Goal: Information Seeking & Learning: Learn about a topic

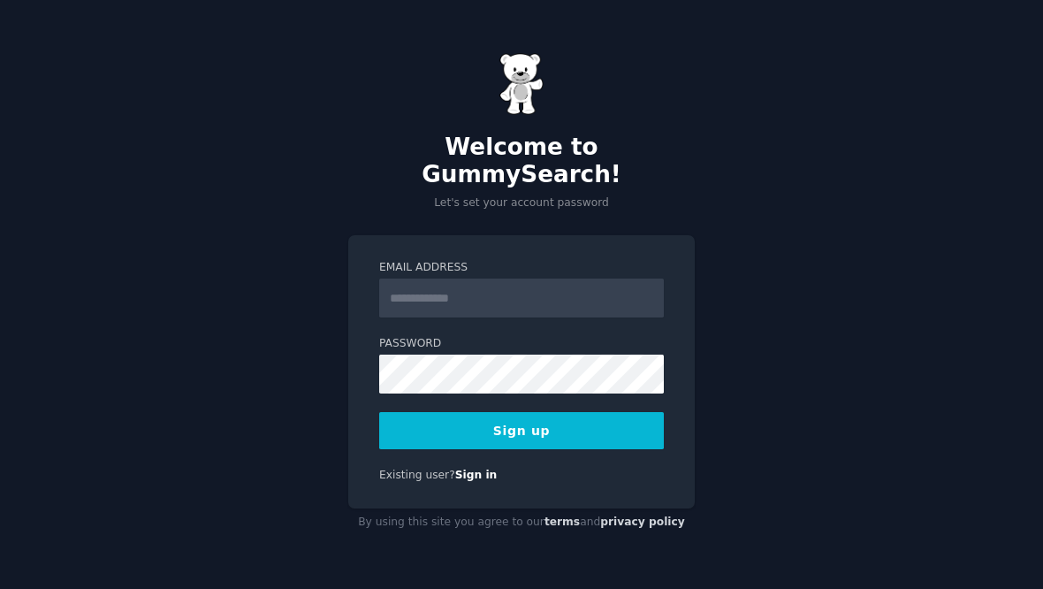
click at [534, 278] on input "Email Address" at bounding box center [521, 297] width 285 height 39
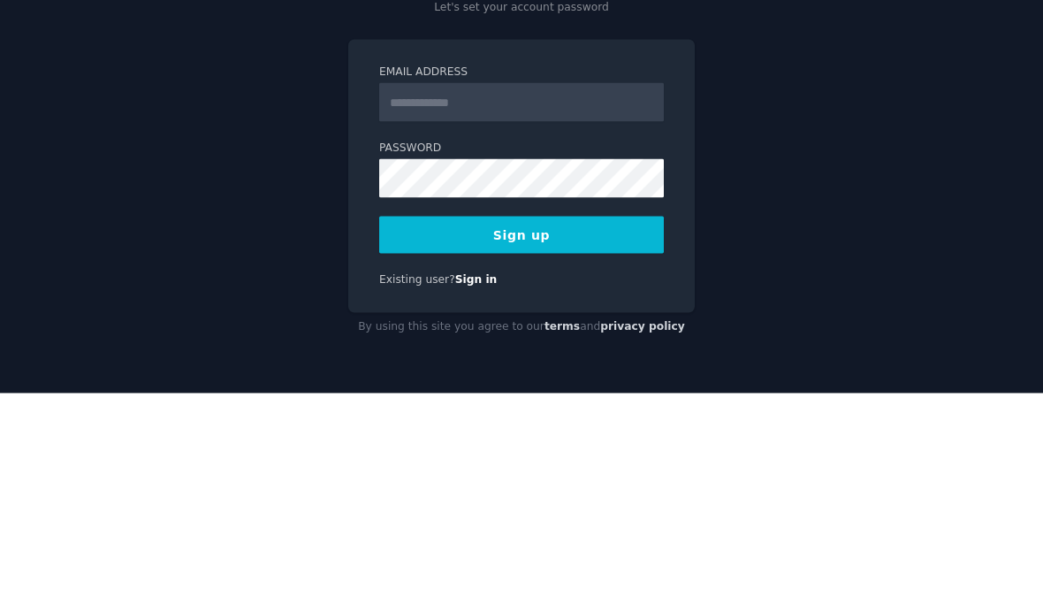
type input "**********"
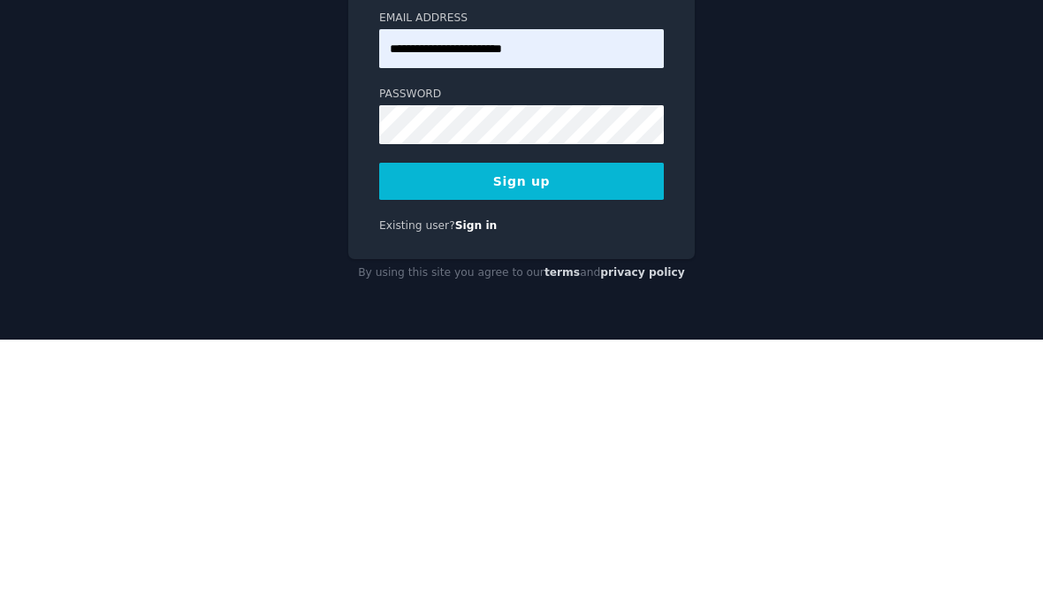
click at [573, 412] on button "Sign up" at bounding box center [521, 430] width 285 height 37
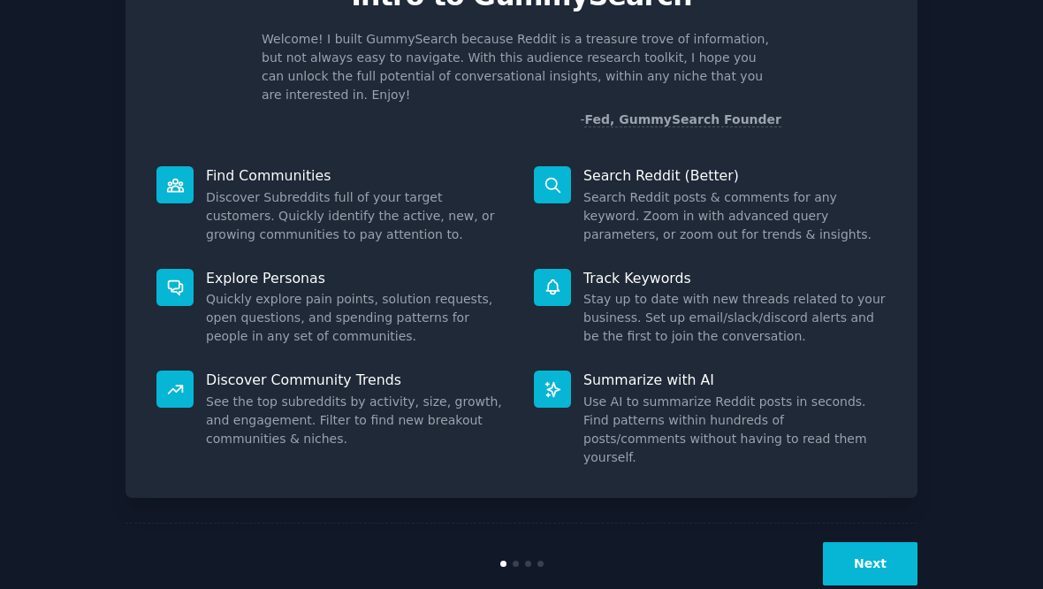
scroll to position [100, 0]
click at [869, 551] on button "Next" at bounding box center [870, 564] width 95 height 43
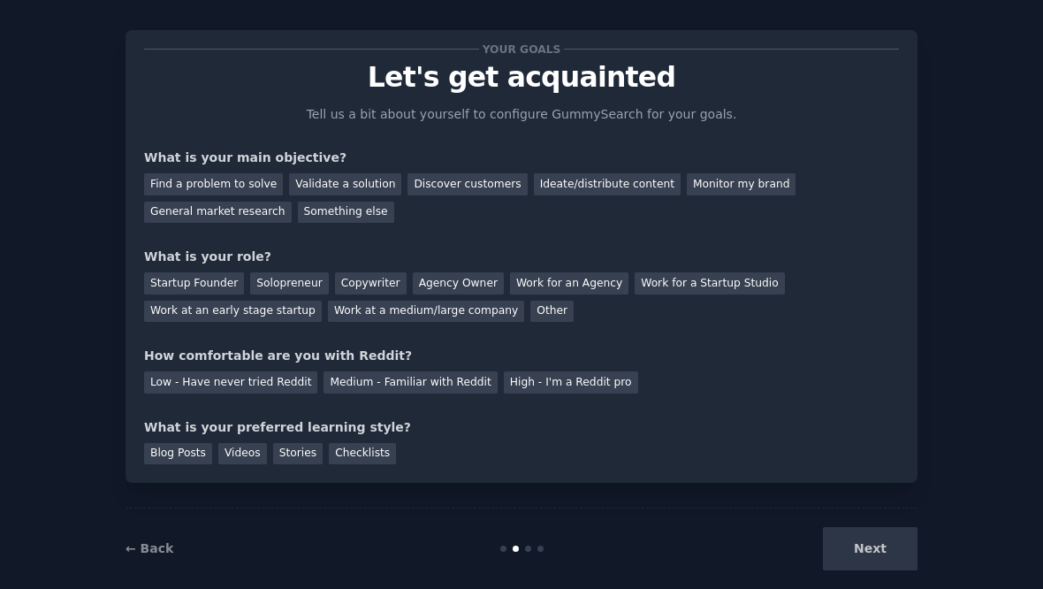
click at [254, 306] on div "Work at an early stage startup" at bounding box center [233, 311] width 178 height 22
click at [348, 174] on div "Validate a solution" at bounding box center [345, 184] width 112 height 22
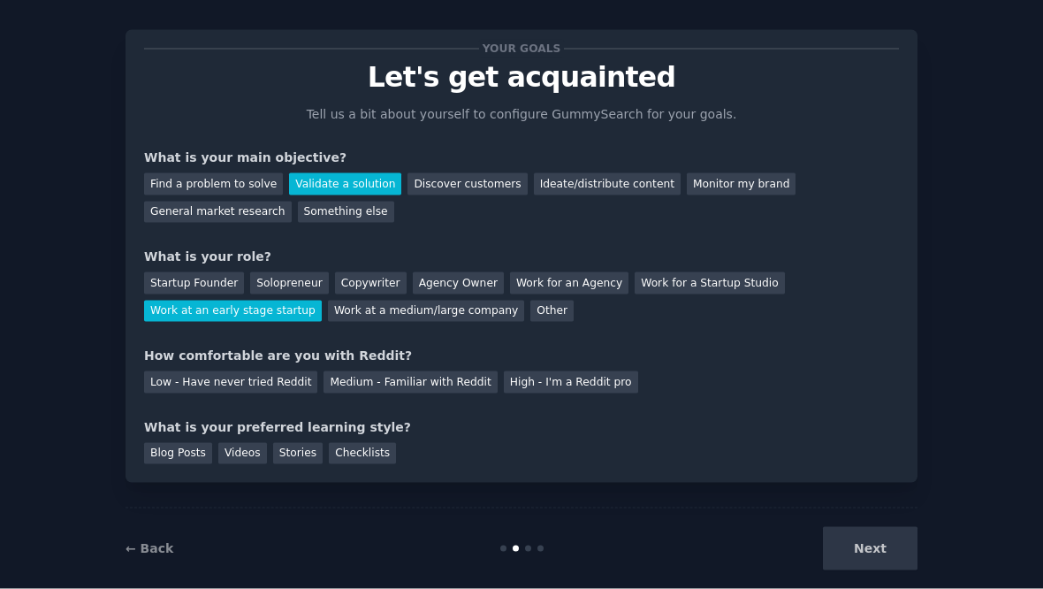
scroll to position [22, 0]
click at [254, 371] on div "Low - Have never tried Reddit" at bounding box center [230, 382] width 173 height 22
click at [376, 443] on div "Checklists" at bounding box center [362, 454] width 67 height 22
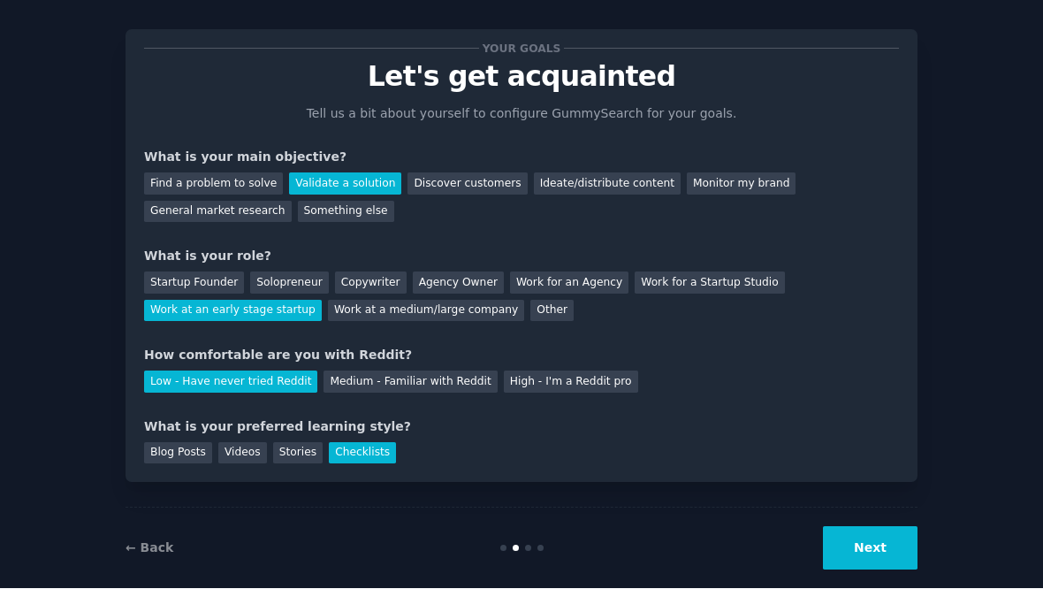
click at [884, 527] on button "Next" at bounding box center [870, 548] width 95 height 43
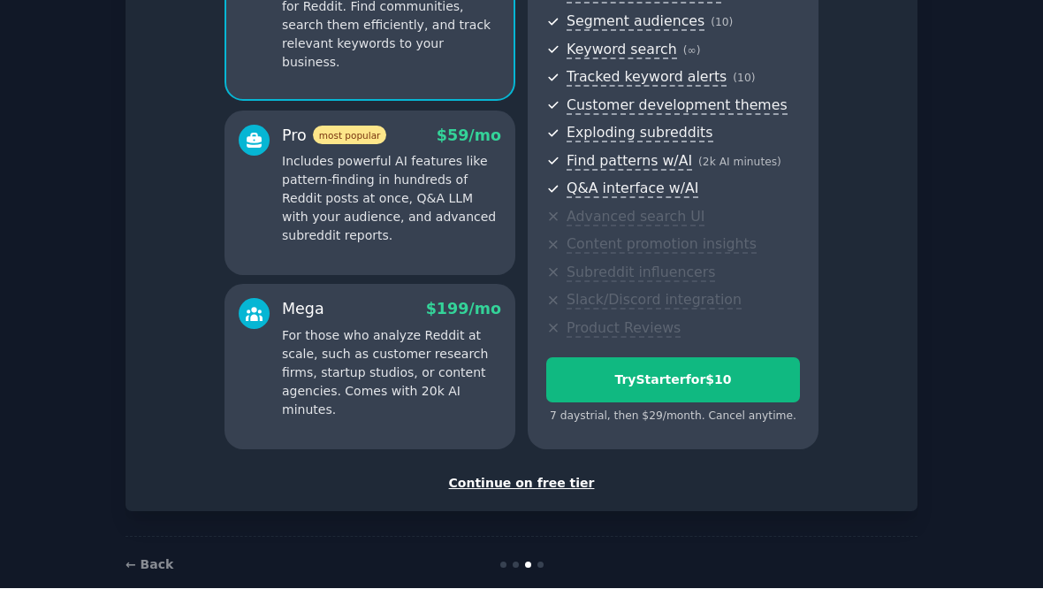
scroll to position [221, 0]
click at [532, 475] on div "Continue on free tier" at bounding box center [521, 484] width 755 height 19
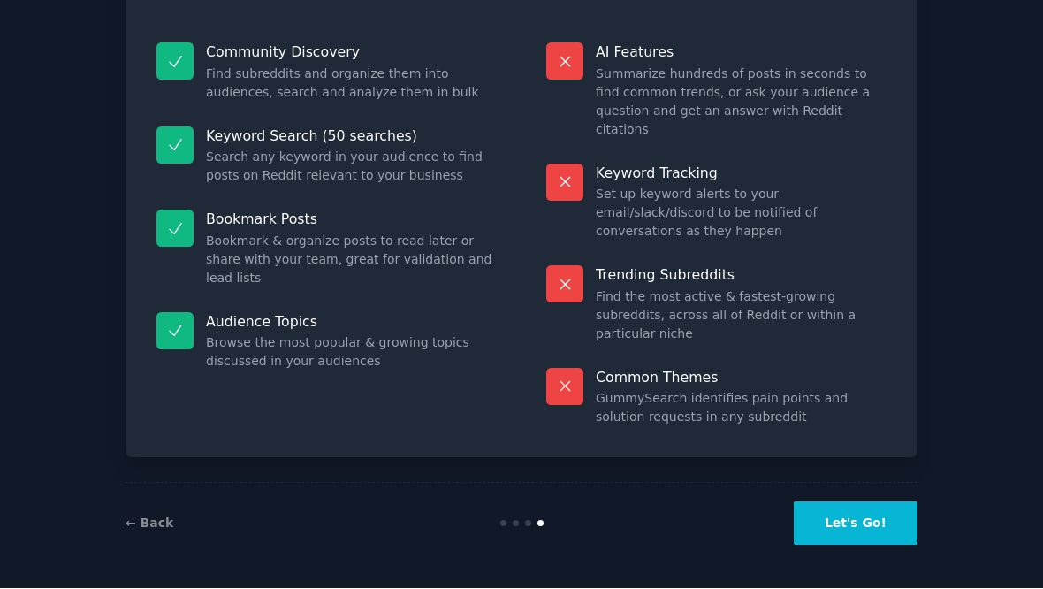
scroll to position [133, 0]
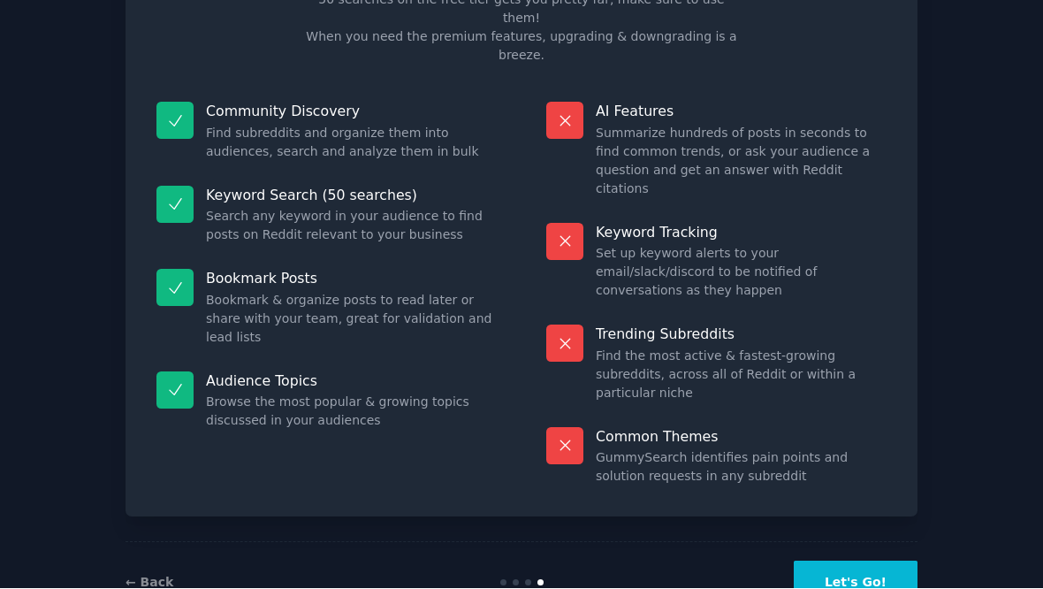
click at [862, 561] on button "Let's Go!" at bounding box center [856, 582] width 124 height 43
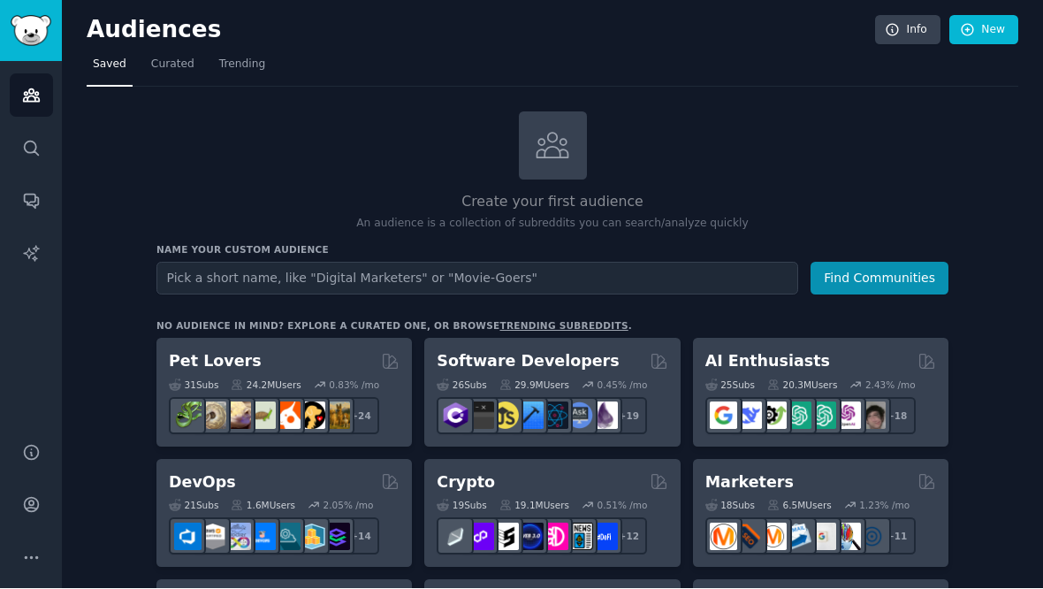
click at [321, 262] on input "text" at bounding box center [477, 278] width 642 height 33
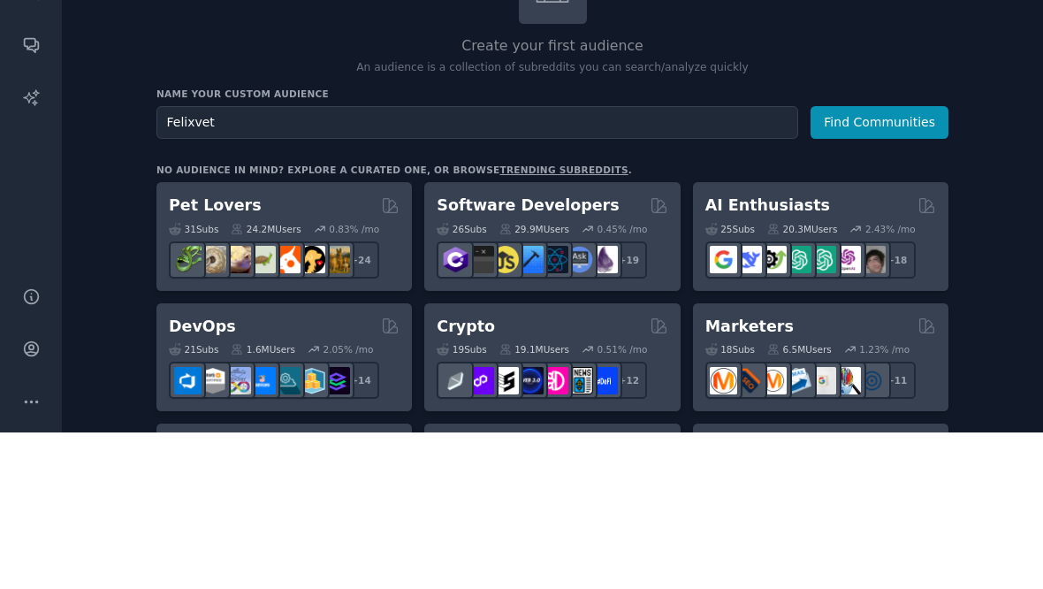
type input "Felixvet"
click at [885, 262] on button "Find Communities" at bounding box center [879, 278] width 138 height 33
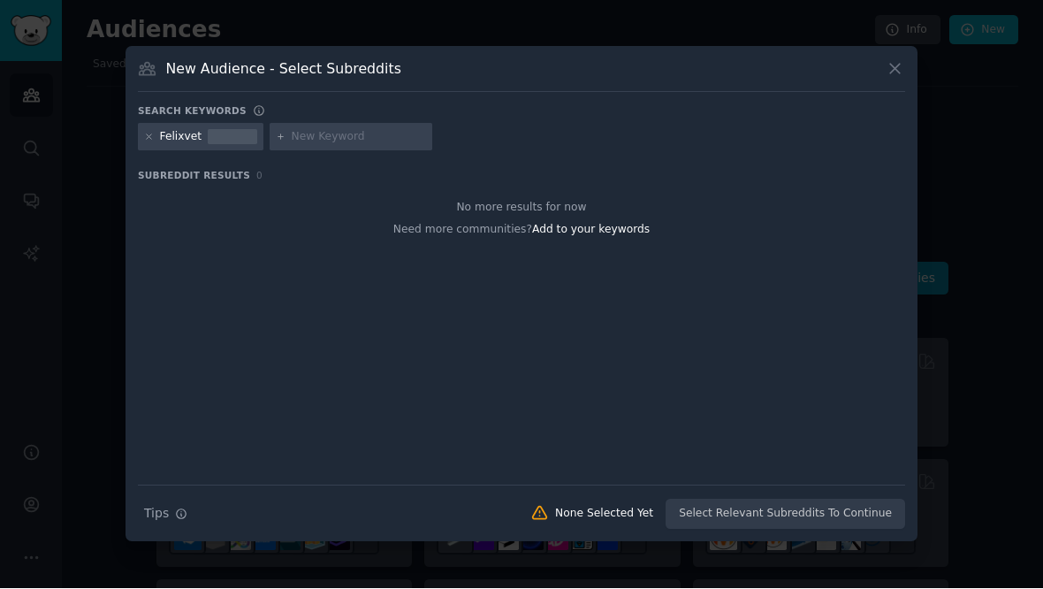
click at [323, 144] on input "text" at bounding box center [359, 138] width 134 height 16
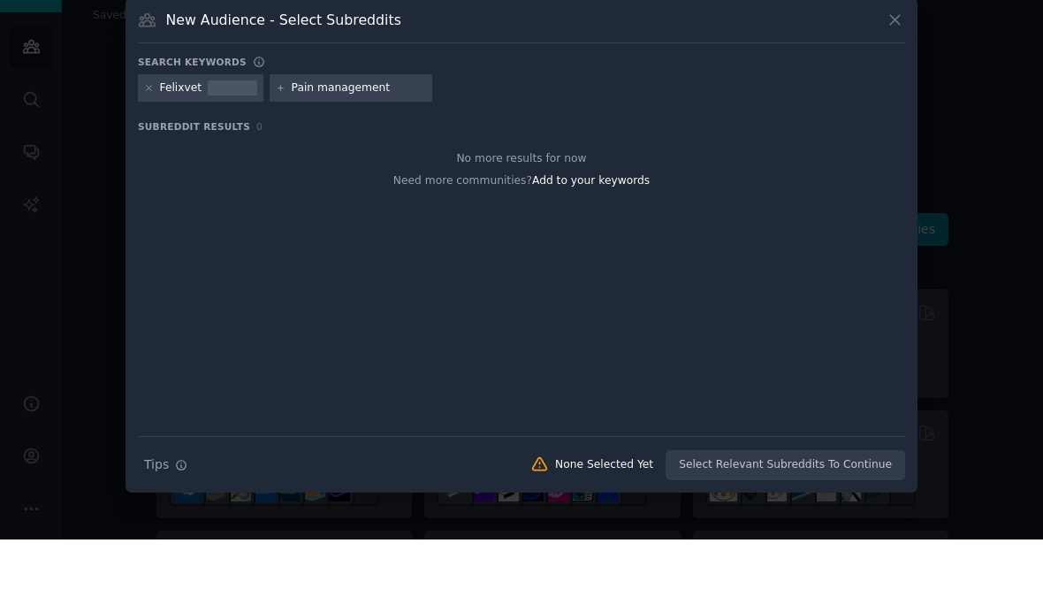
scroll to position [22, 0]
click at [596, 224] on span "Add to your keywords" at bounding box center [591, 230] width 118 height 12
click at [618, 224] on span "Add to your keywords" at bounding box center [591, 230] width 118 height 12
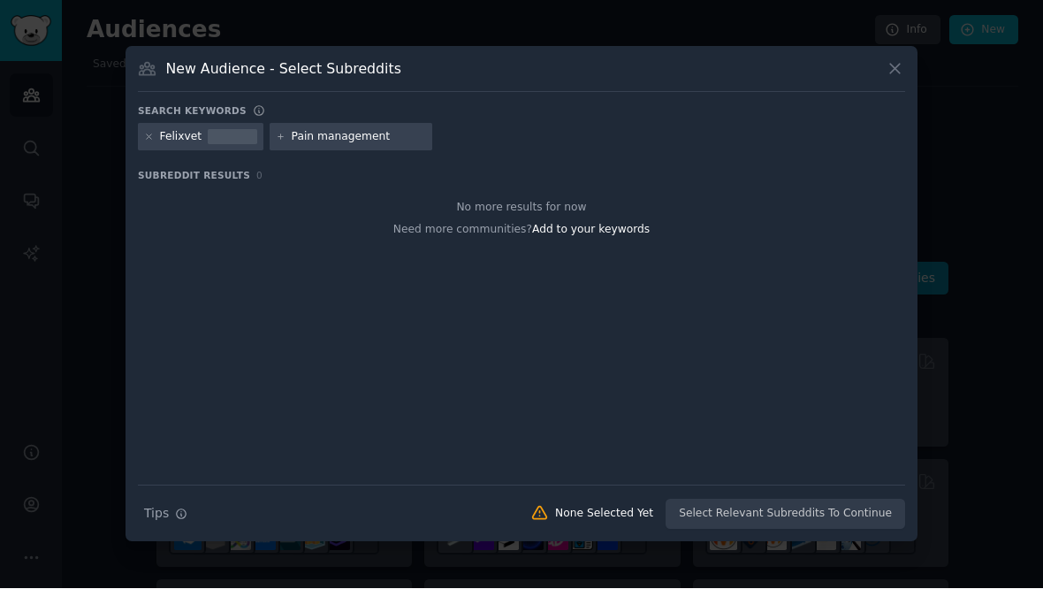
click at [804, 498] on div "Search Tips Tips None Selected Yet Select Relevant Subreddits To Continue" at bounding box center [521, 507] width 767 height 44
click at [192, 124] on div "Felixvet" at bounding box center [200, 138] width 125 height 28
click at [224, 170] on span "Subreddit Results" at bounding box center [194, 176] width 112 height 12
click at [172, 502] on button "Search Tips Tips" at bounding box center [166, 513] width 56 height 31
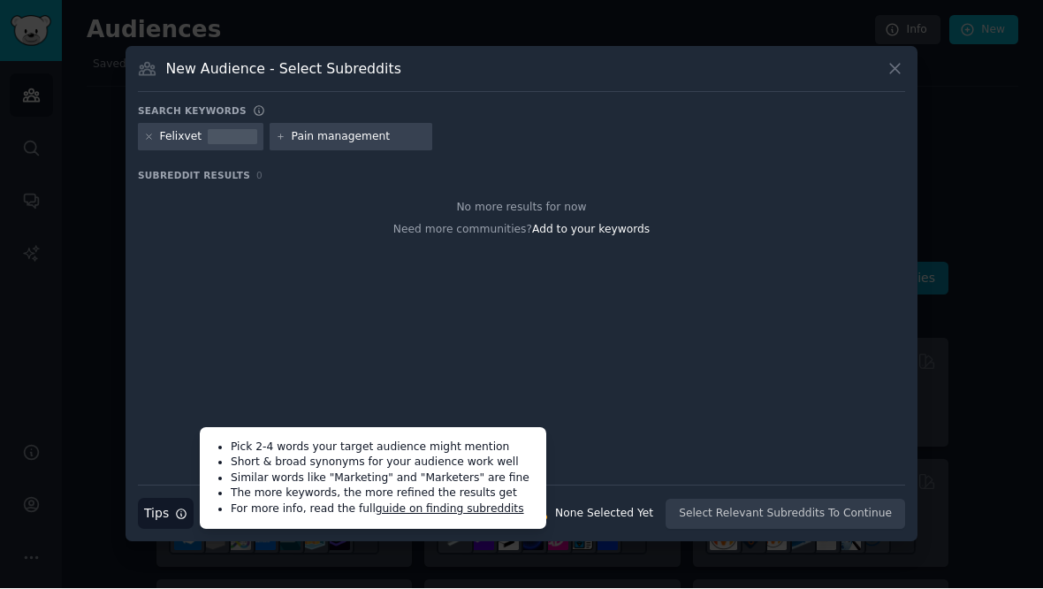
click at [614, 224] on span "Add to your keywords" at bounding box center [591, 230] width 118 height 12
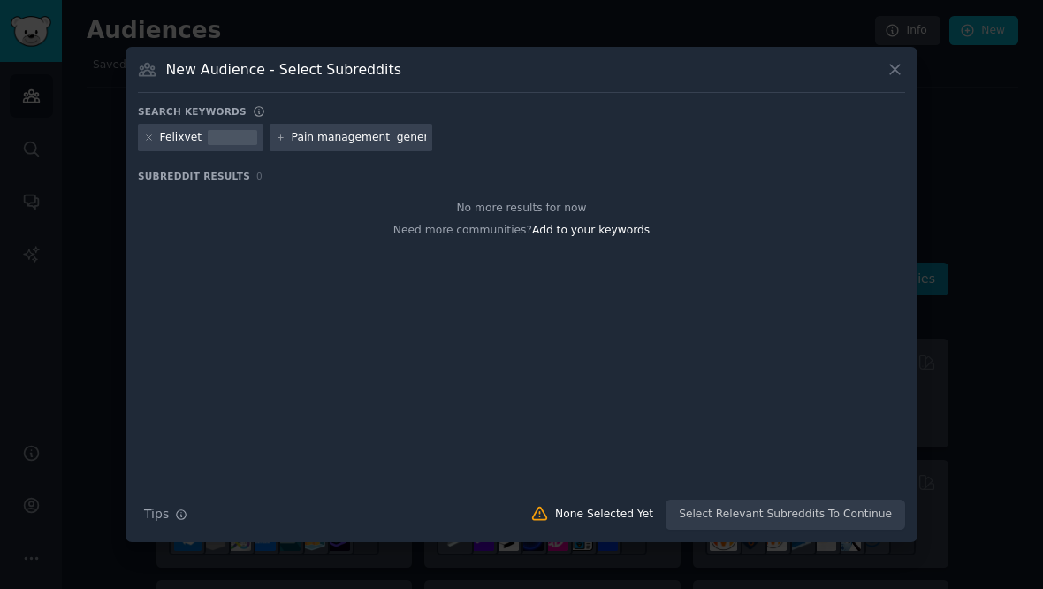
type input "Pain management generic animal health drugs"
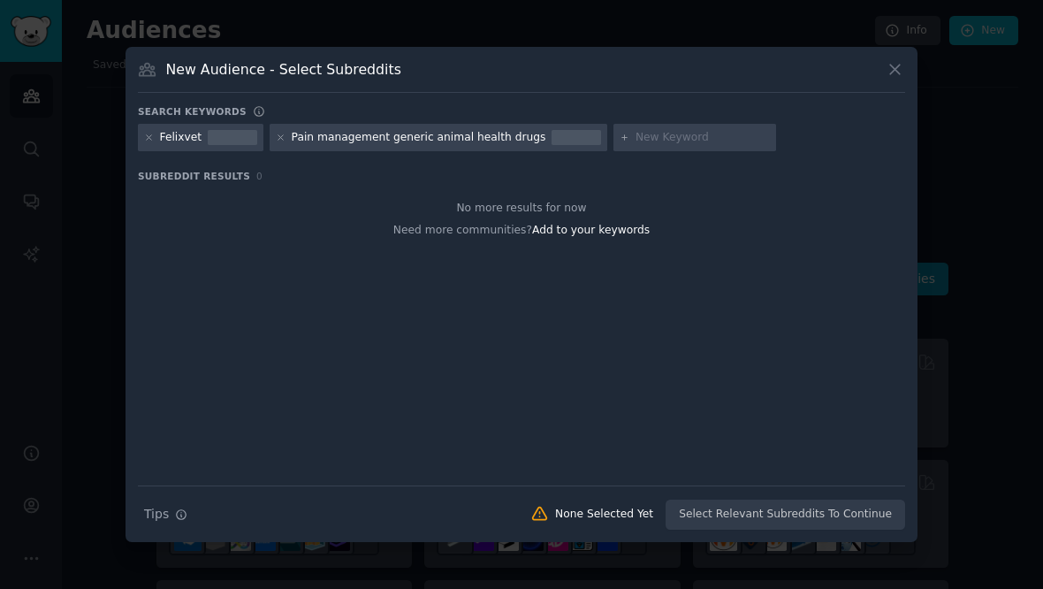
scroll to position [21, 0]
click at [360, 65] on h3 "New Audience - Select Subreddits" at bounding box center [283, 69] width 235 height 19
click at [691, 131] on input "text" at bounding box center [702, 138] width 134 height 16
type input "Animal health distributors"
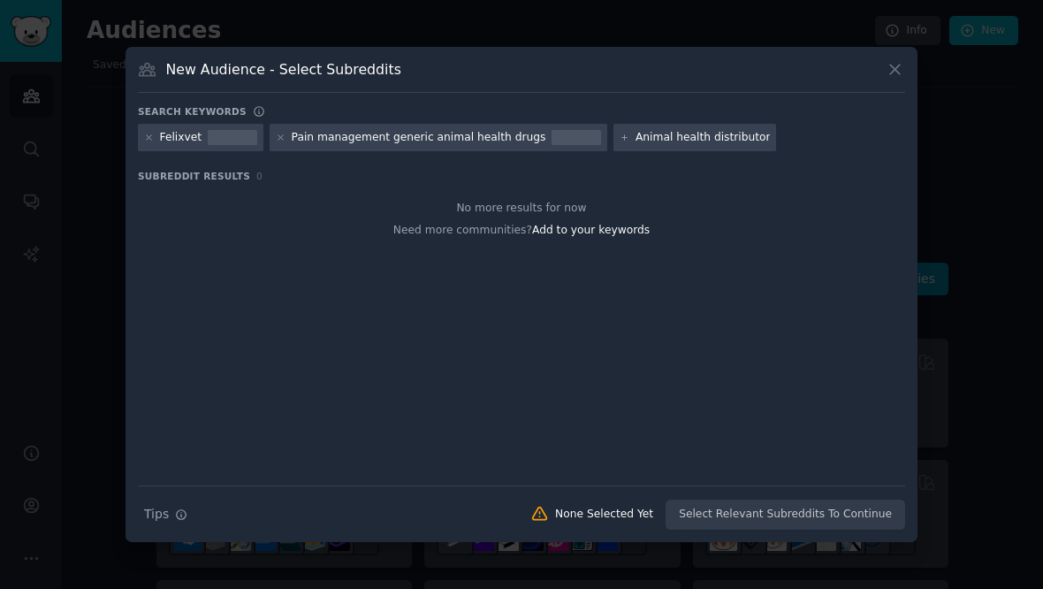
click at [218, 130] on div at bounding box center [232, 138] width 49 height 16
click at [204, 124] on div "Felixvet" at bounding box center [200, 138] width 125 height 28
click at [414, 130] on div "Pain management generic animal health drugs" at bounding box center [419, 138] width 254 height 16
click at [710, 146] on div "Felixvet Pain management generic animal health drugs Animal health distributors" at bounding box center [521, 141] width 767 height 34
click at [822, 503] on div "Search Tips Tips None Selected Yet Select Relevant Subreddits To Continue" at bounding box center [521, 507] width 767 height 44
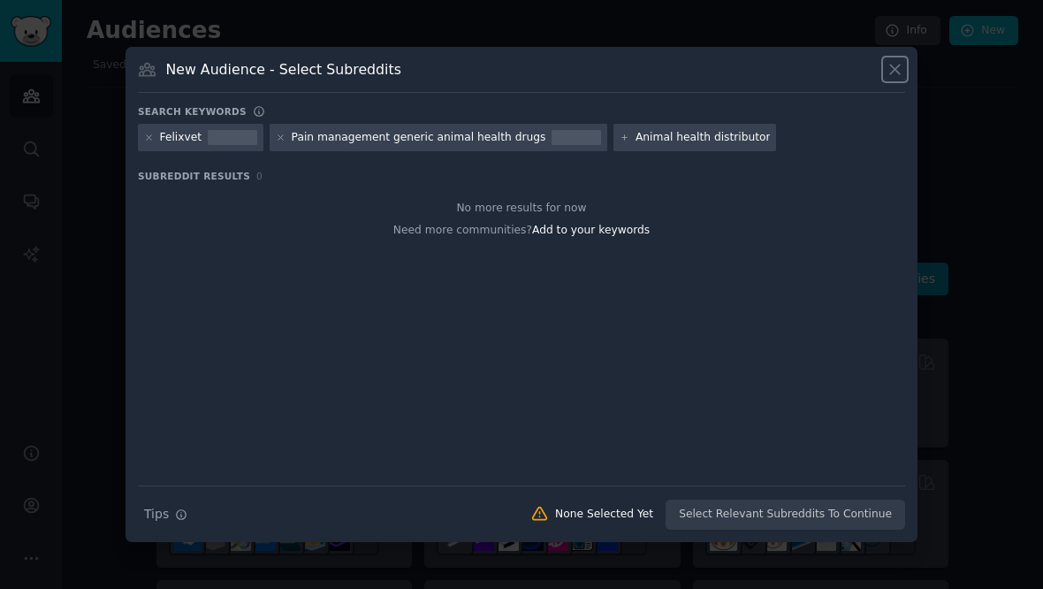
click at [904, 61] on button at bounding box center [895, 69] width 20 height 20
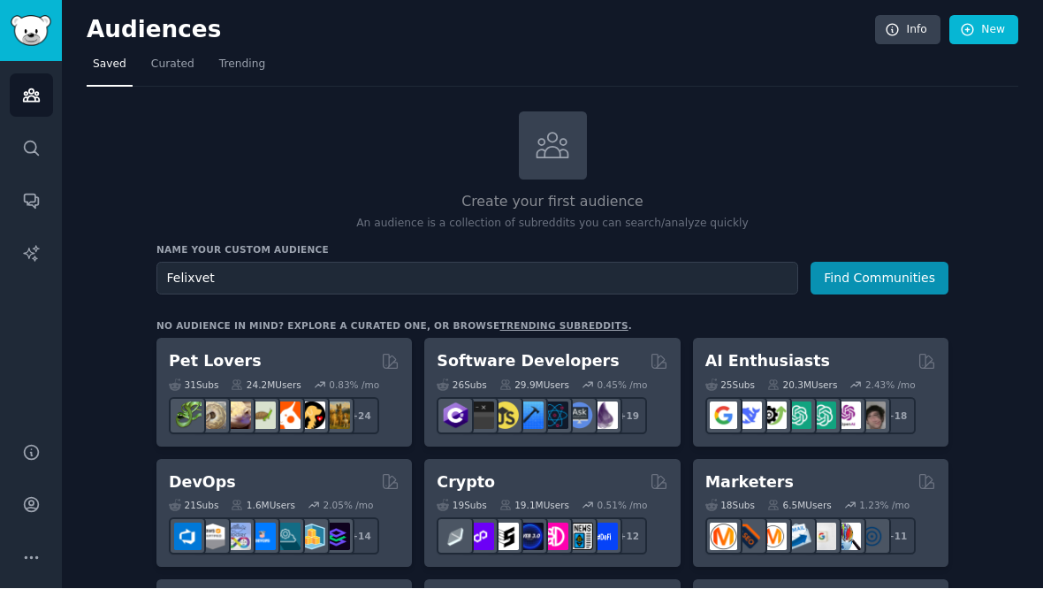
click at [300, 379] on div "24.2M Users" at bounding box center [266, 385] width 70 height 12
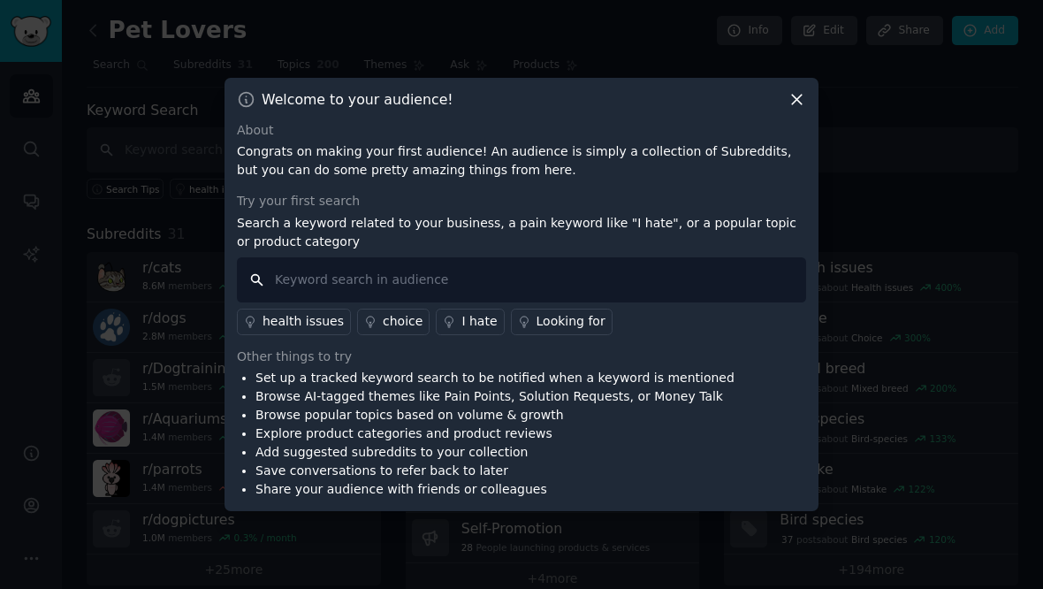
click at [416, 285] on input "text" at bounding box center [521, 279] width 569 height 45
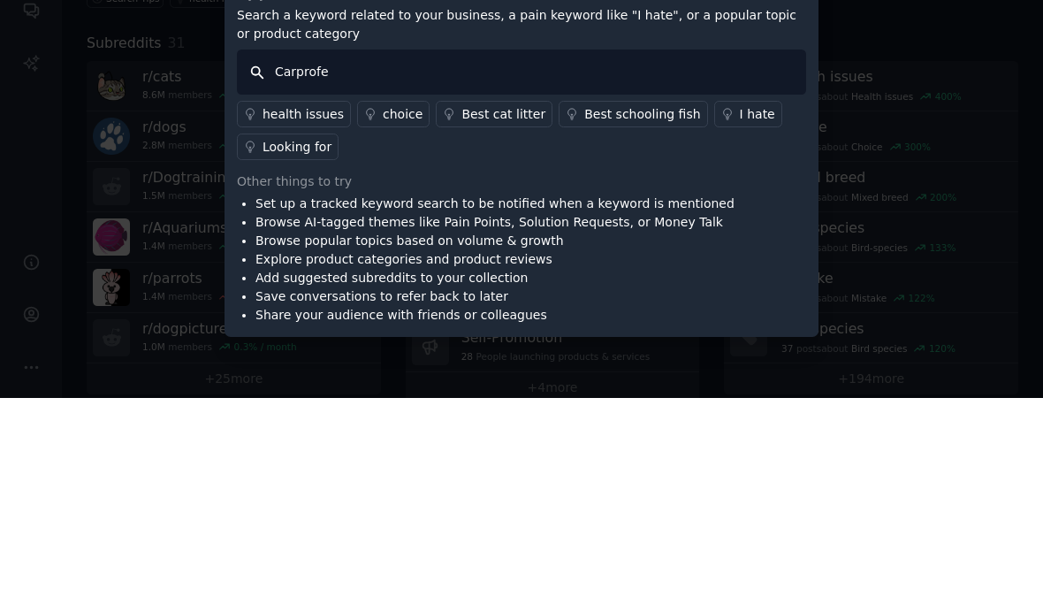
type input "[MEDICAL_DATA]"
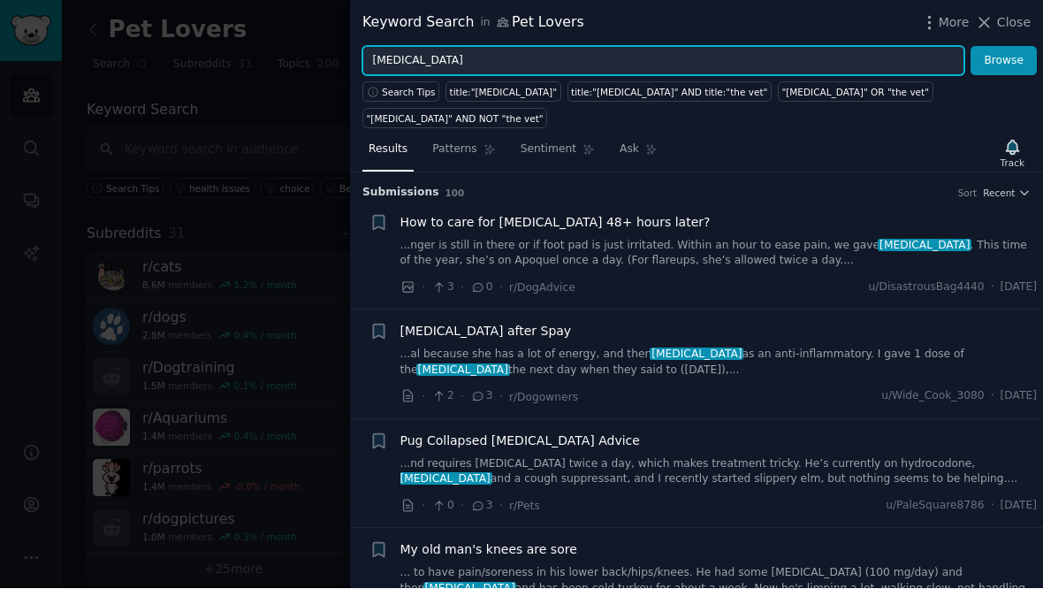
click at [460, 59] on input "[MEDICAL_DATA]" at bounding box center [663, 62] width 602 height 30
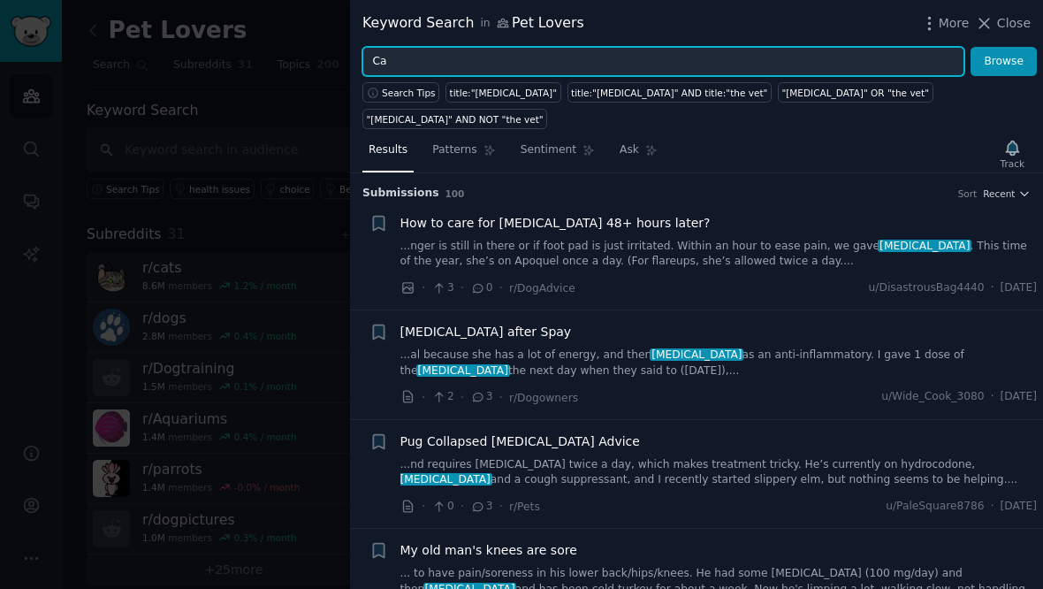
type input "C"
type input "Dog pain"
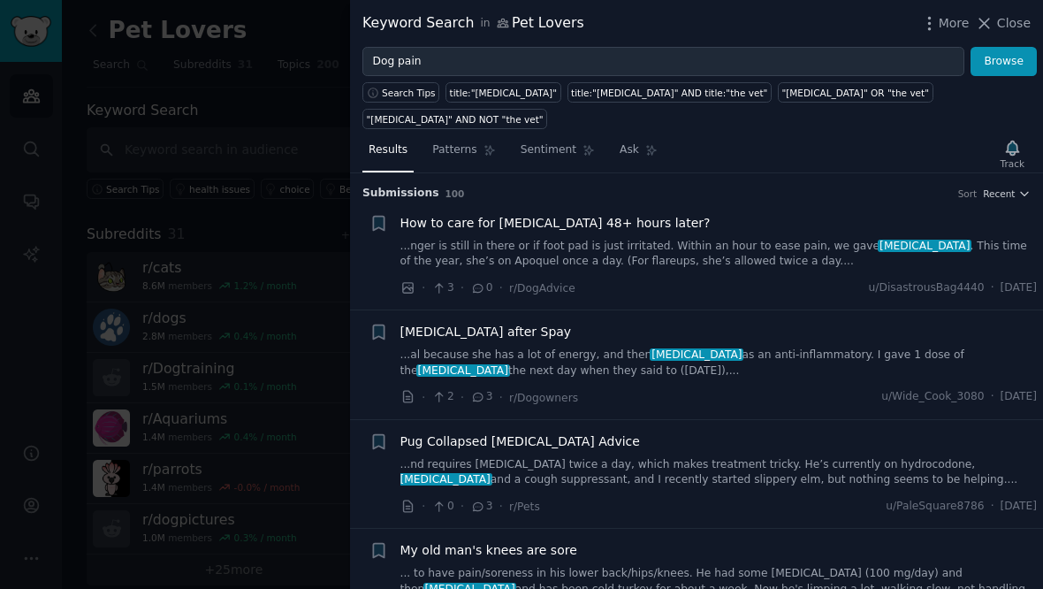
click at [1018, 63] on button "Browse" at bounding box center [1003, 62] width 66 height 30
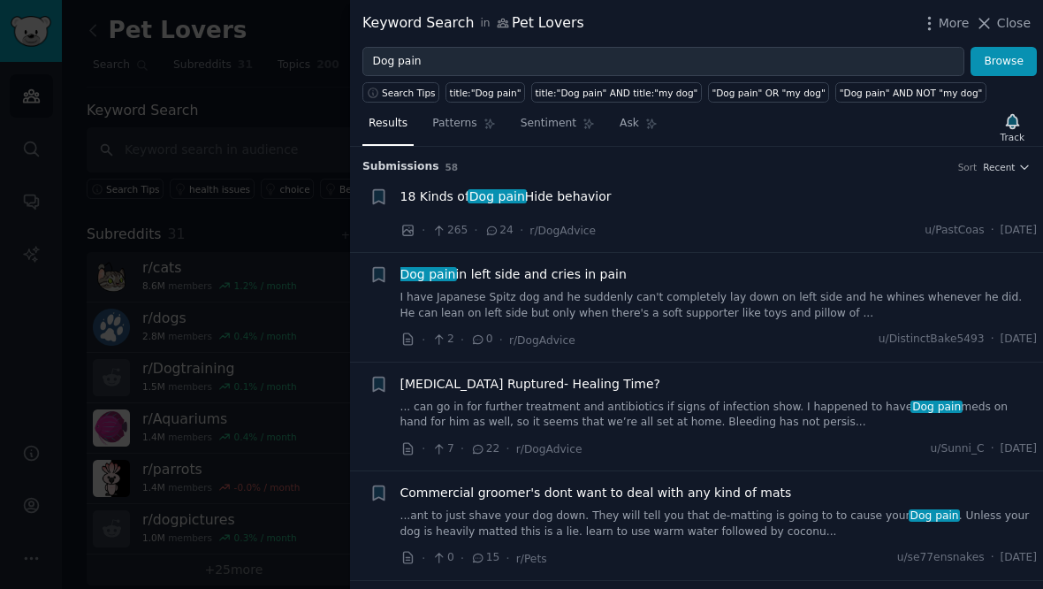
click at [480, 189] on span "Dog pain" at bounding box center [496, 196] width 58 height 14
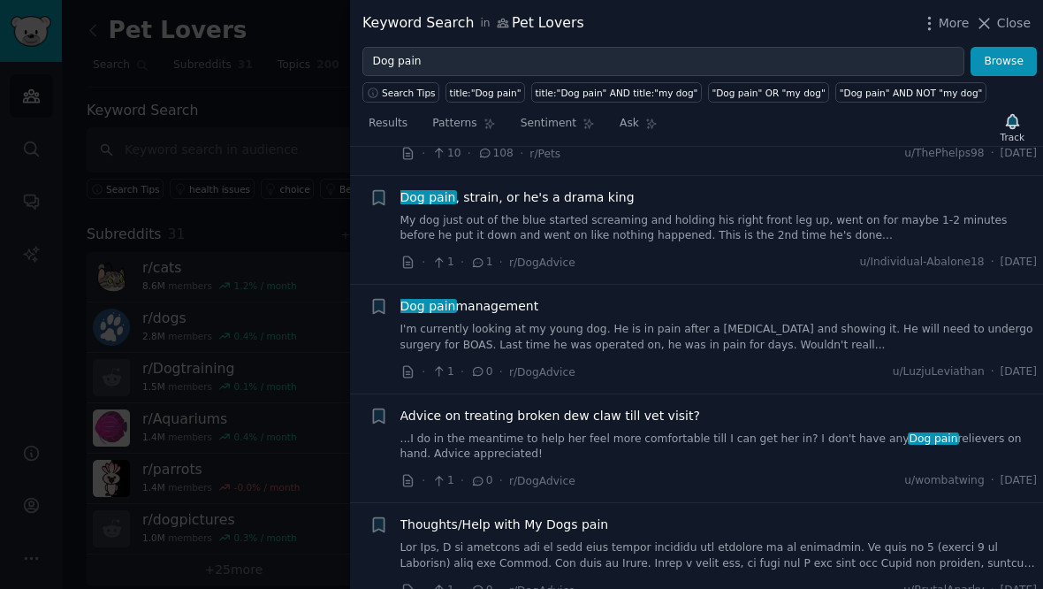
scroll to position [1134, 0]
click at [436, 308] on span "Dog pain management" at bounding box center [469, 306] width 139 height 19
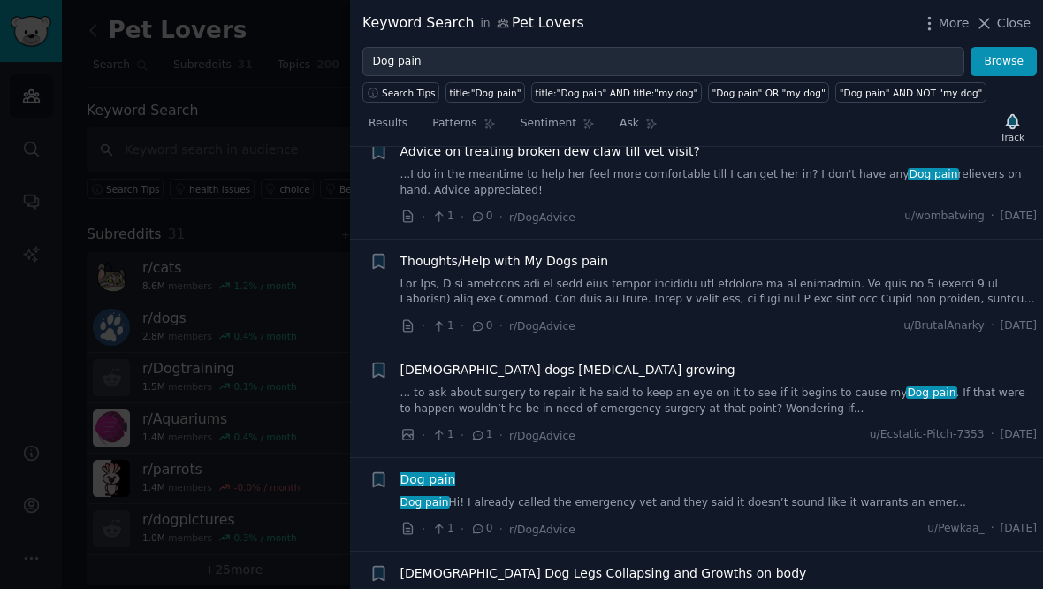
scroll to position [1278, 0]
click at [472, 252] on span "Thoughts/Help with My Dogs pain" at bounding box center [504, 261] width 209 height 19
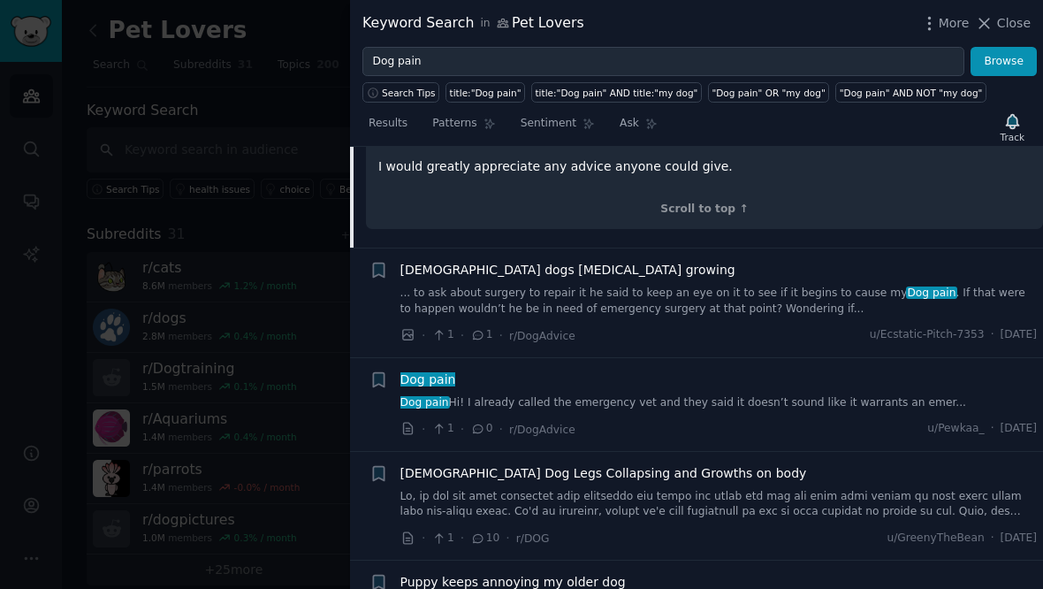
scroll to position [1595, 0]
